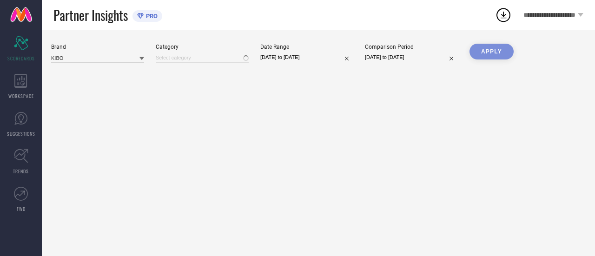
type input "All"
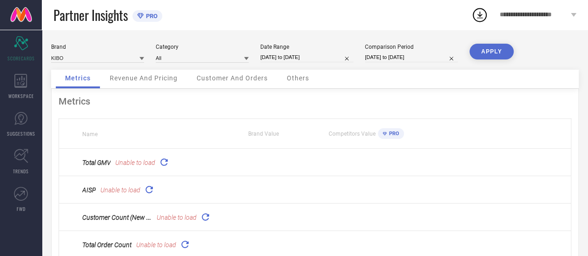
click at [138, 82] on span "Revenue And Pricing" at bounding box center [144, 77] width 68 height 7
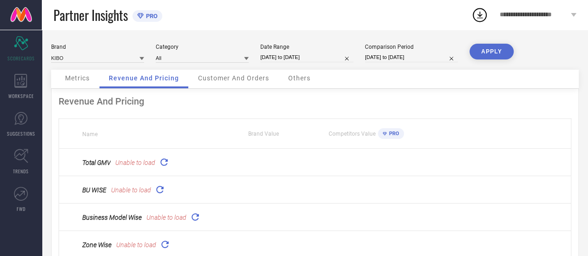
select select "7"
select select "2025"
select select "8"
select select "2025"
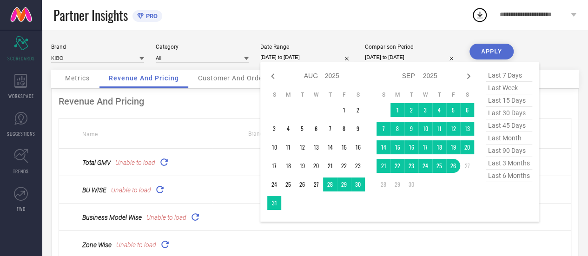
click at [292, 56] on input "27-08-2025 to 26-09-2025" at bounding box center [306, 58] width 93 height 10
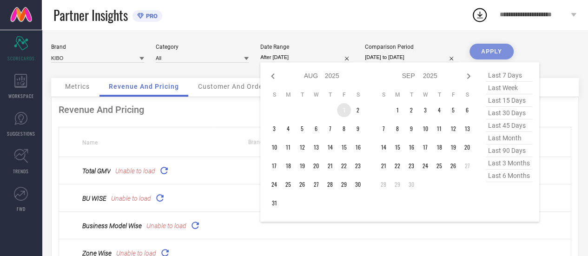
click at [342, 111] on td "1" at bounding box center [344, 110] width 14 height 14
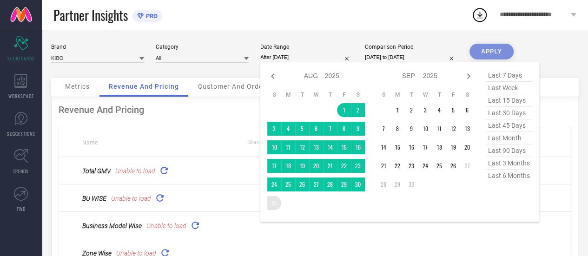
type input "01-08-2025 to 31-08-2025"
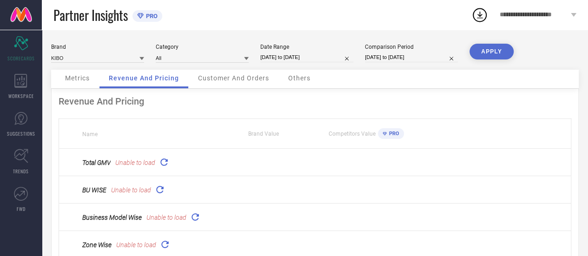
click at [484, 54] on button "APPLY" at bounding box center [492, 52] width 44 height 16
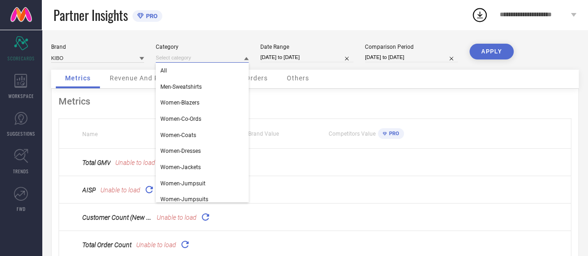
click at [185, 59] on input at bounding box center [202, 58] width 93 height 10
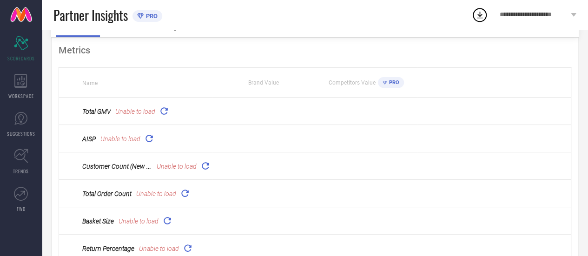
scroll to position [45, 0]
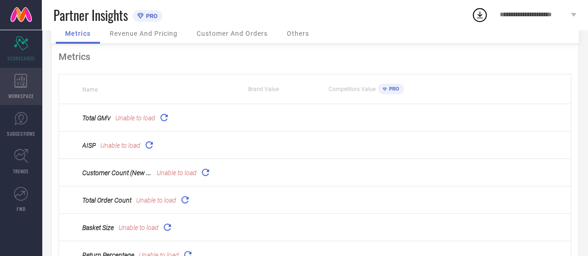
click at [25, 78] on icon at bounding box center [20, 81] width 13 height 14
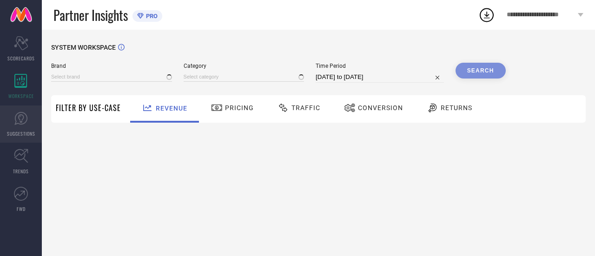
type input "KIBO"
type input "All"
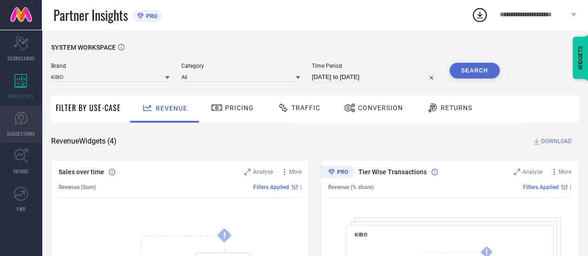
click at [21, 130] on link "SUGGESTIONS" at bounding box center [21, 124] width 42 height 37
